Goal: Task Accomplishment & Management: Manage account settings

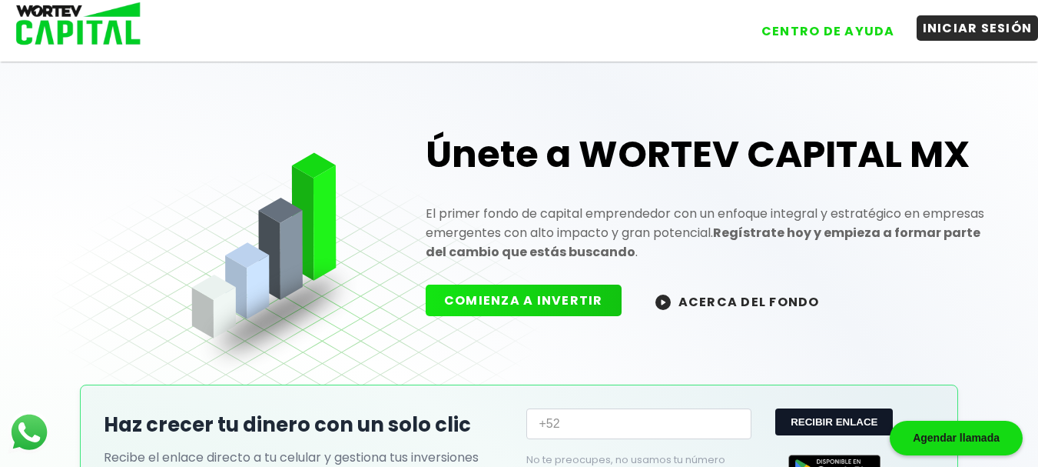
click at [933, 31] on button "INICIAR SESIÓN" at bounding box center [978, 27] width 122 height 25
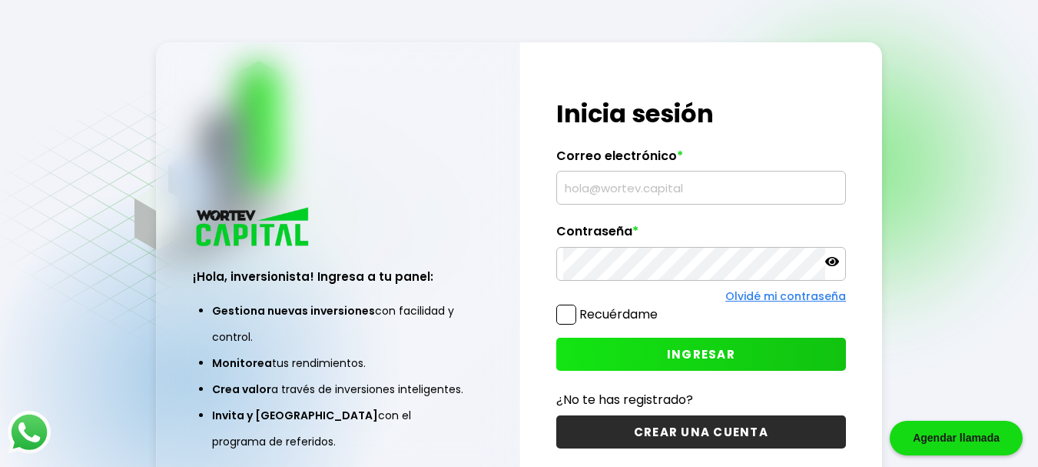
type input "[EMAIL_ADDRESS][DOMAIN_NAME]"
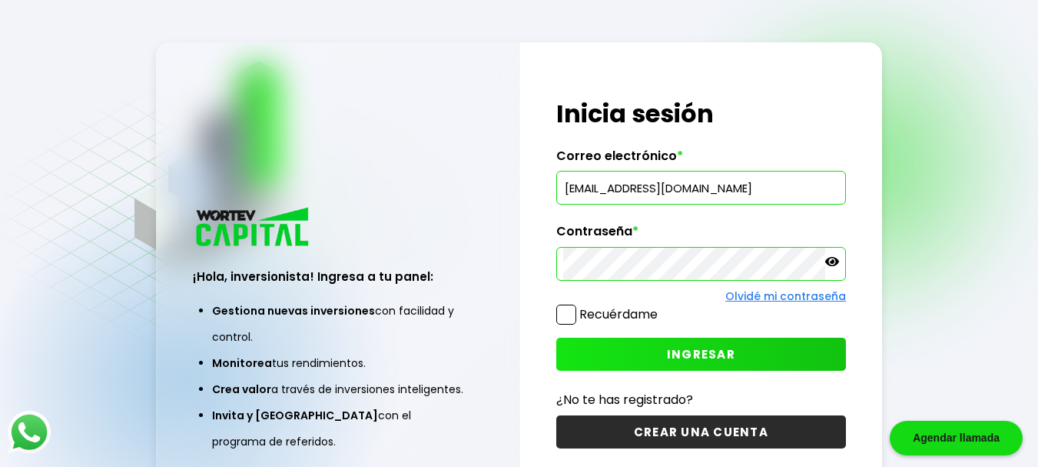
click at [716, 349] on span "INGRESAR" at bounding box center [701, 354] width 68 height 16
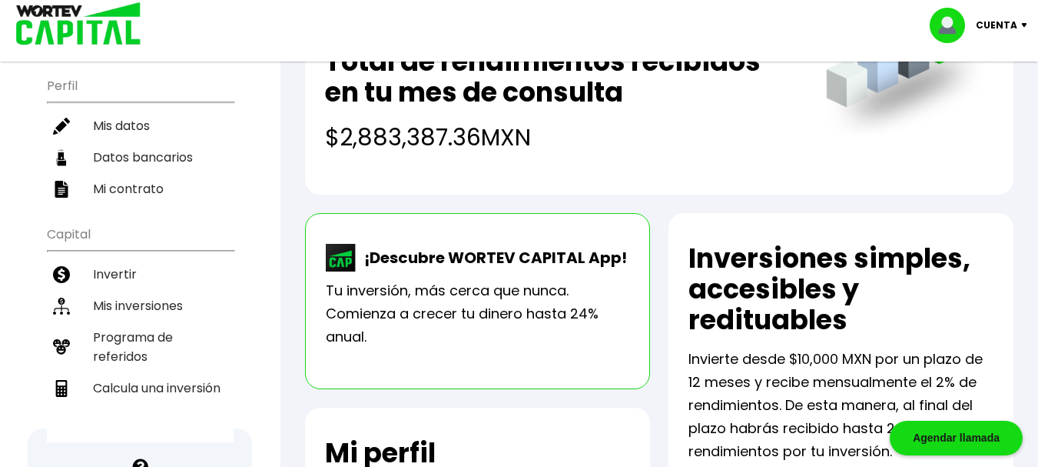
scroll to position [297, 0]
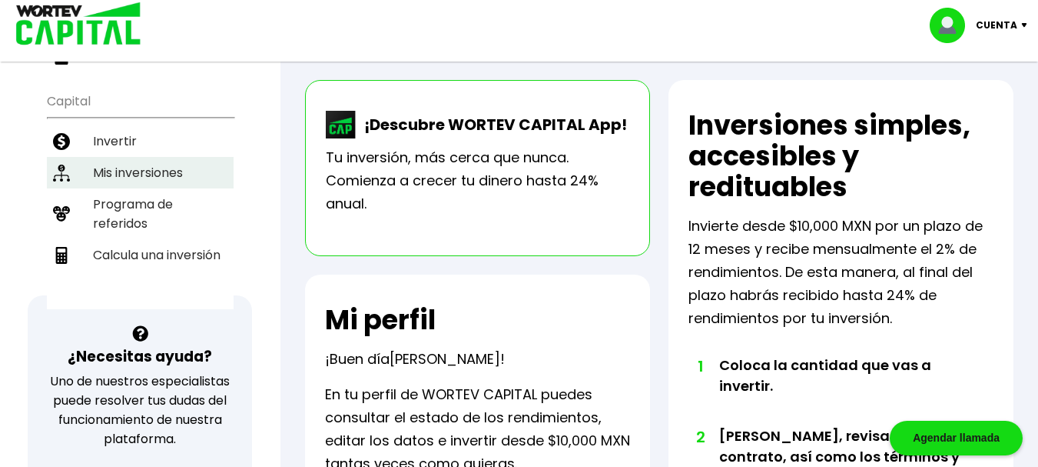
click at [125, 157] on li "Mis inversiones" at bounding box center [140, 173] width 187 height 32
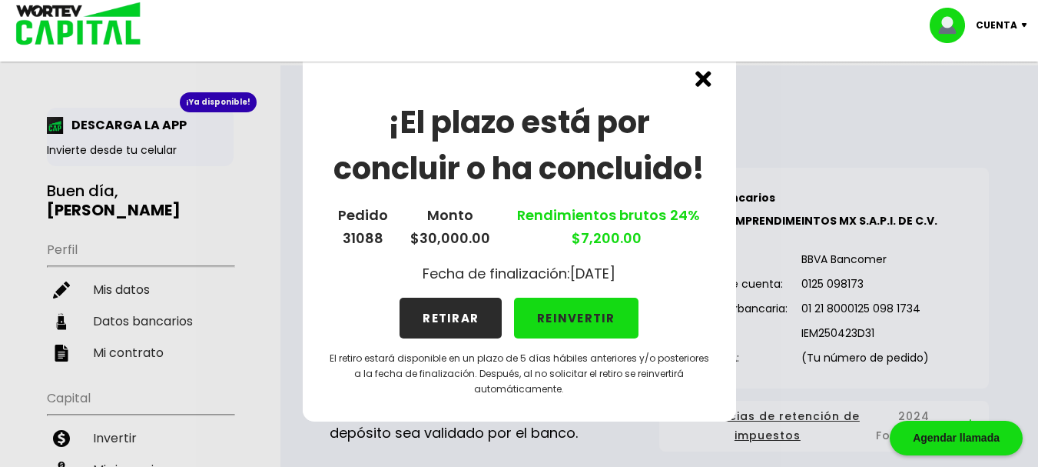
click at [553, 317] on button "REINVERTIR" at bounding box center [576, 317] width 125 height 41
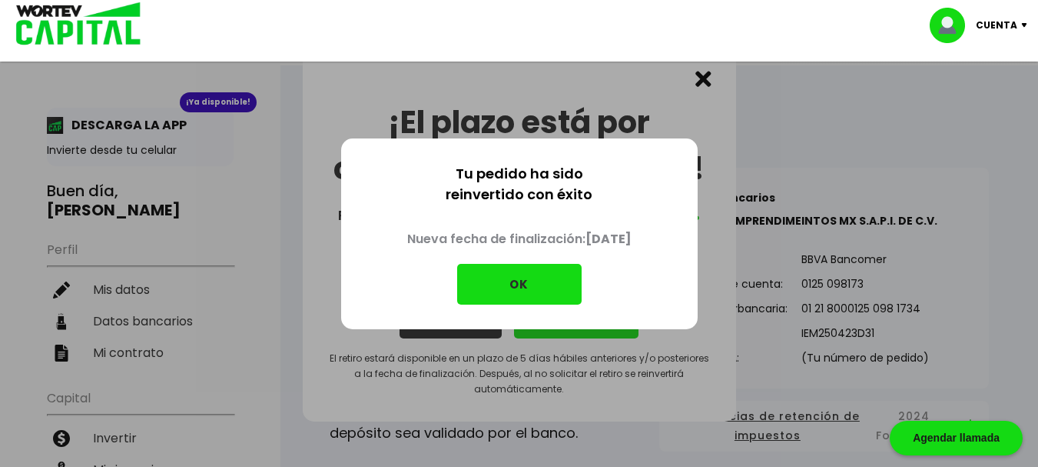
click at [530, 285] on button "OK" at bounding box center [519, 284] width 125 height 41
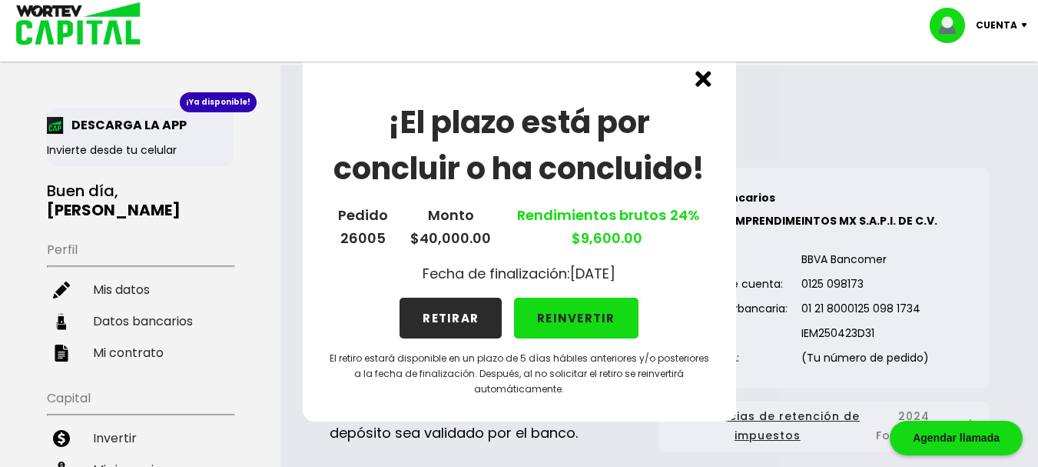
click at [570, 313] on button "REINVERTIR" at bounding box center [576, 317] width 125 height 41
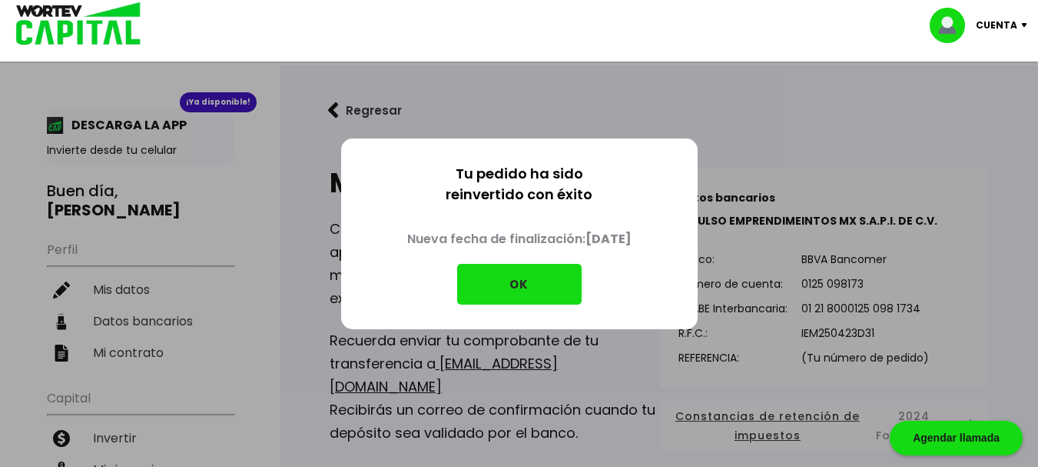
click at [517, 285] on button "OK" at bounding box center [519, 284] width 125 height 41
